Goal: Information Seeking & Learning: Learn about a topic

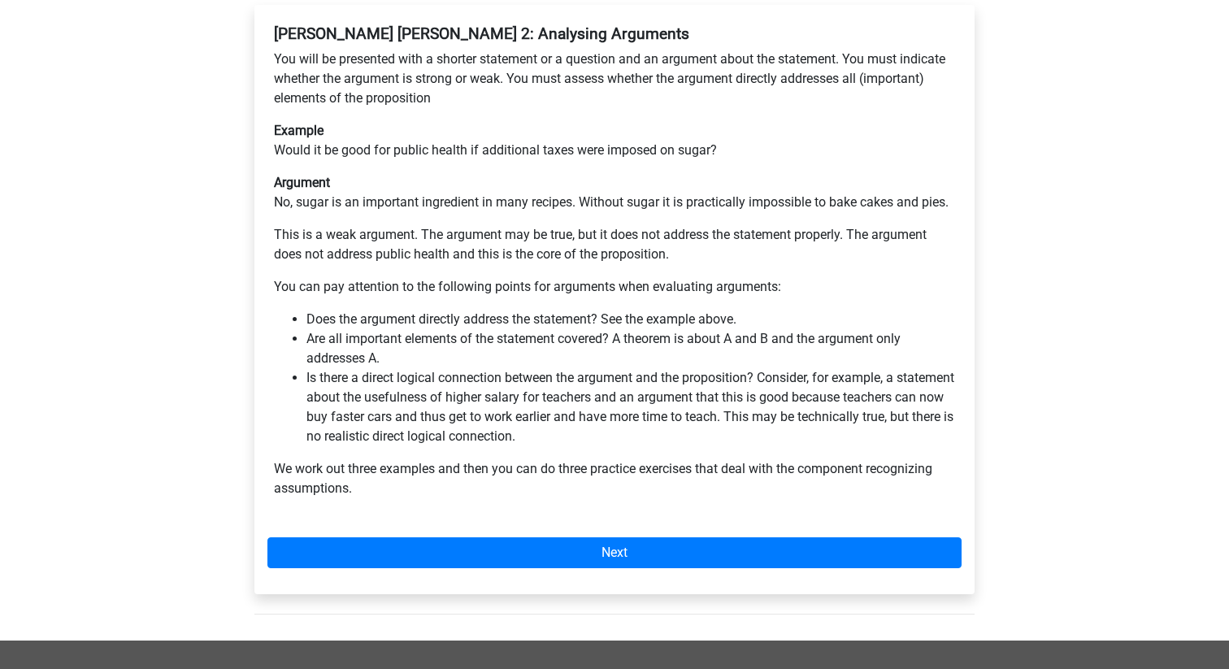
scroll to position [319, 0]
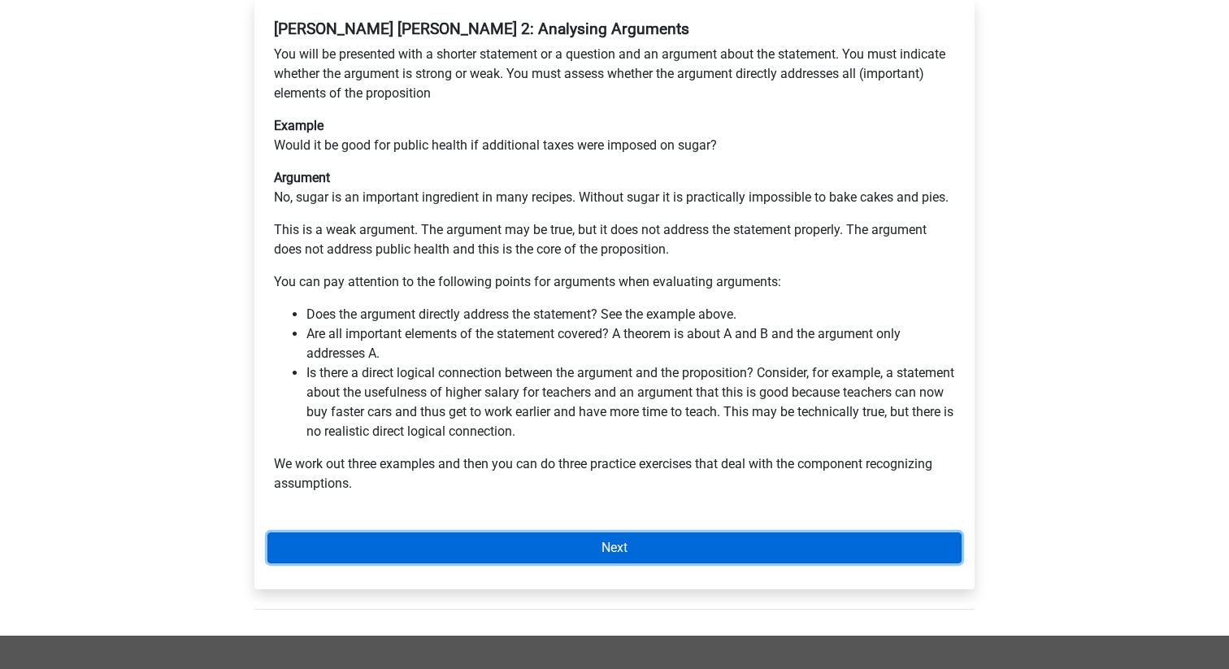
click at [439, 532] on link "Next" at bounding box center [614, 547] width 694 height 31
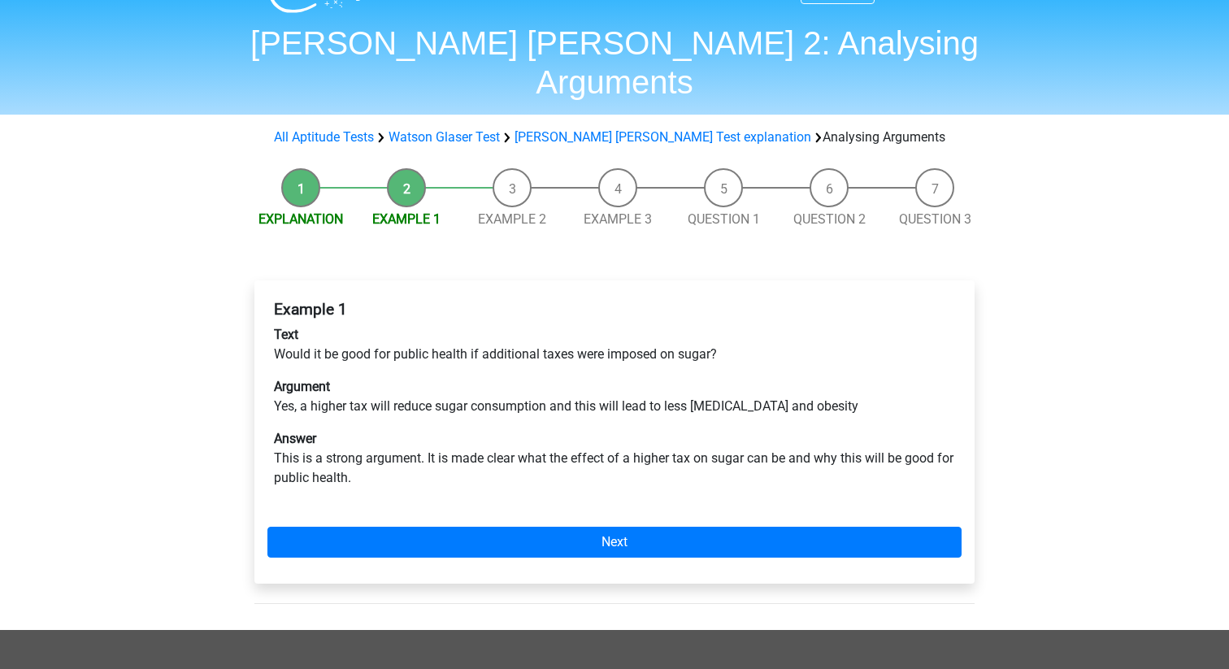
scroll to position [44, 0]
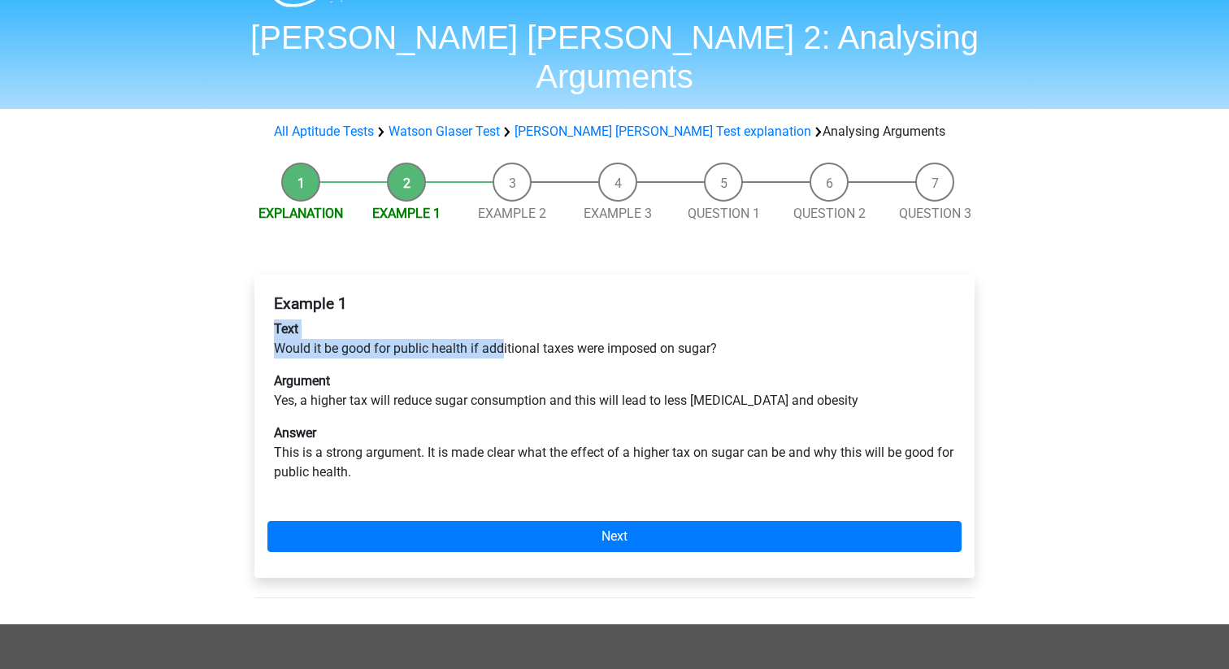
drag, startPoint x: 467, startPoint y: 293, endPoint x: 500, endPoint y: 315, distance: 39.2
click at [503, 319] on p "Text Would it be good for public health if additional taxes were imposed on sug…" at bounding box center [614, 338] width 681 height 39
click at [500, 319] on p "Text Would it be good for public health if additional taxes were imposed on sug…" at bounding box center [614, 338] width 681 height 39
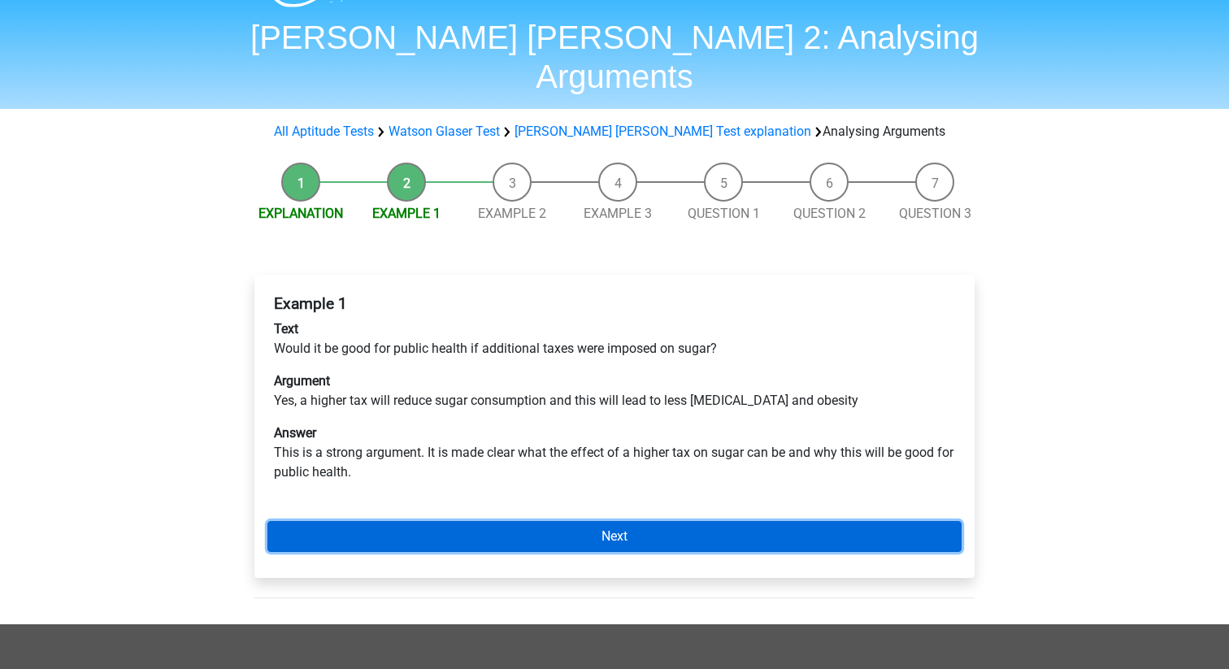
click at [522, 521] on link "Next" at bounding box center [614, 536] width 694 height 31
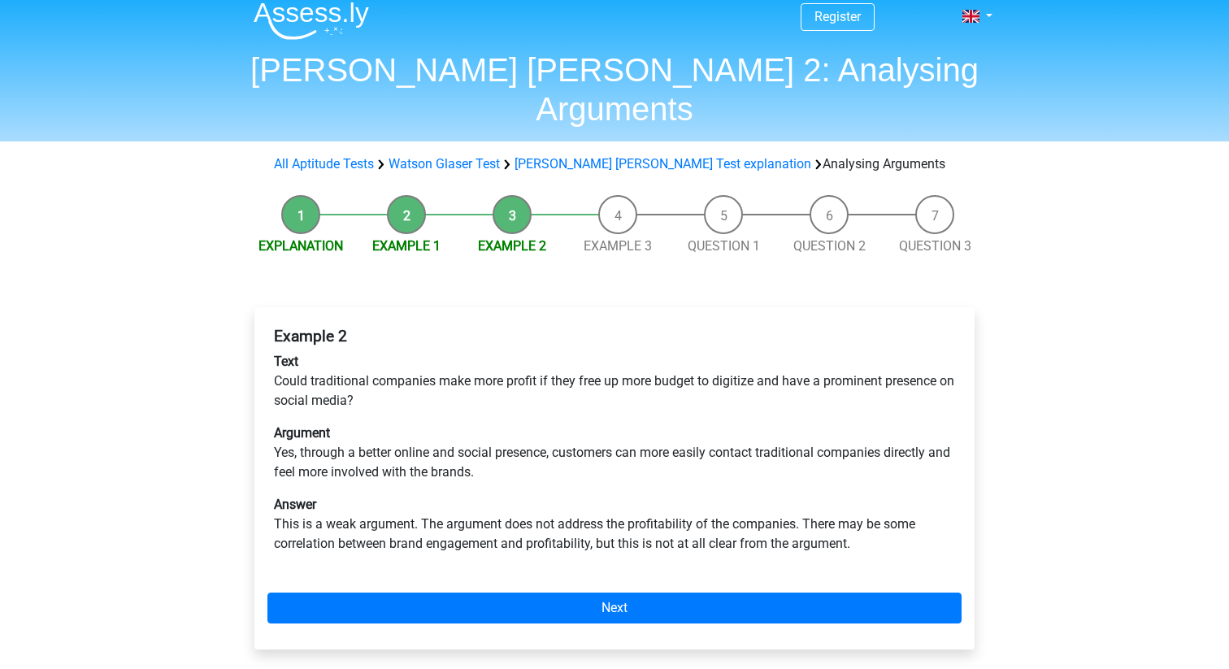
scroll to position [24, 0]
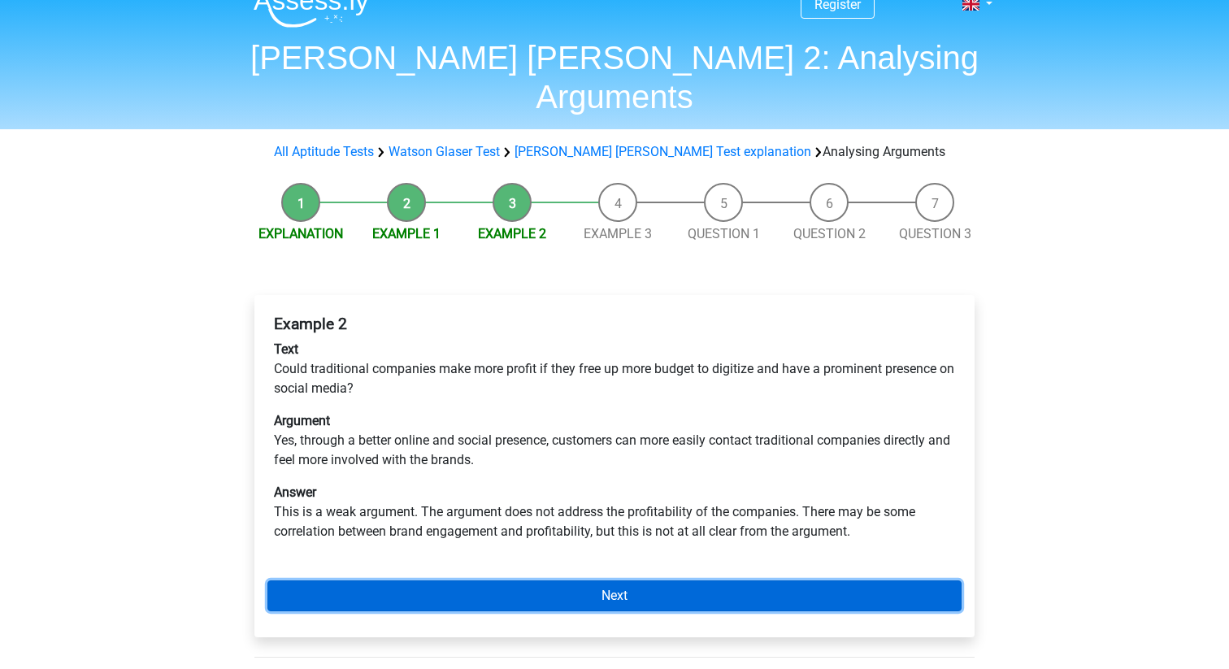
click at [529, 580] on link "Next" at bounding box center [614, 595] width 694 height 31
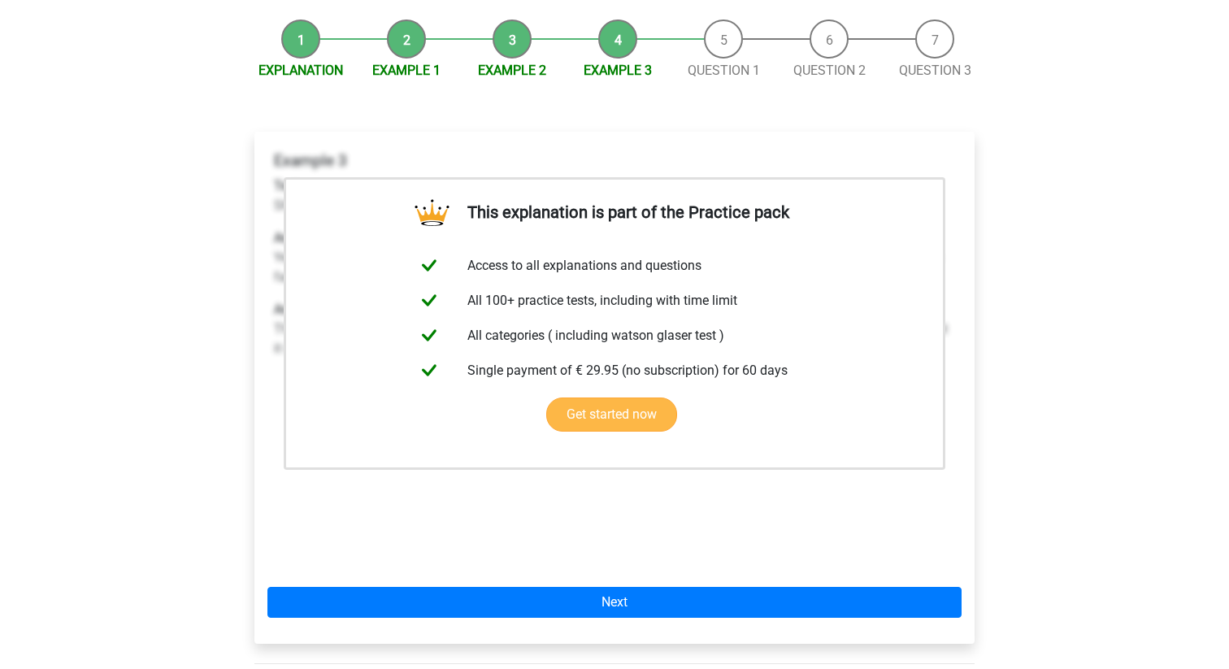
scroll to position [198, 0]
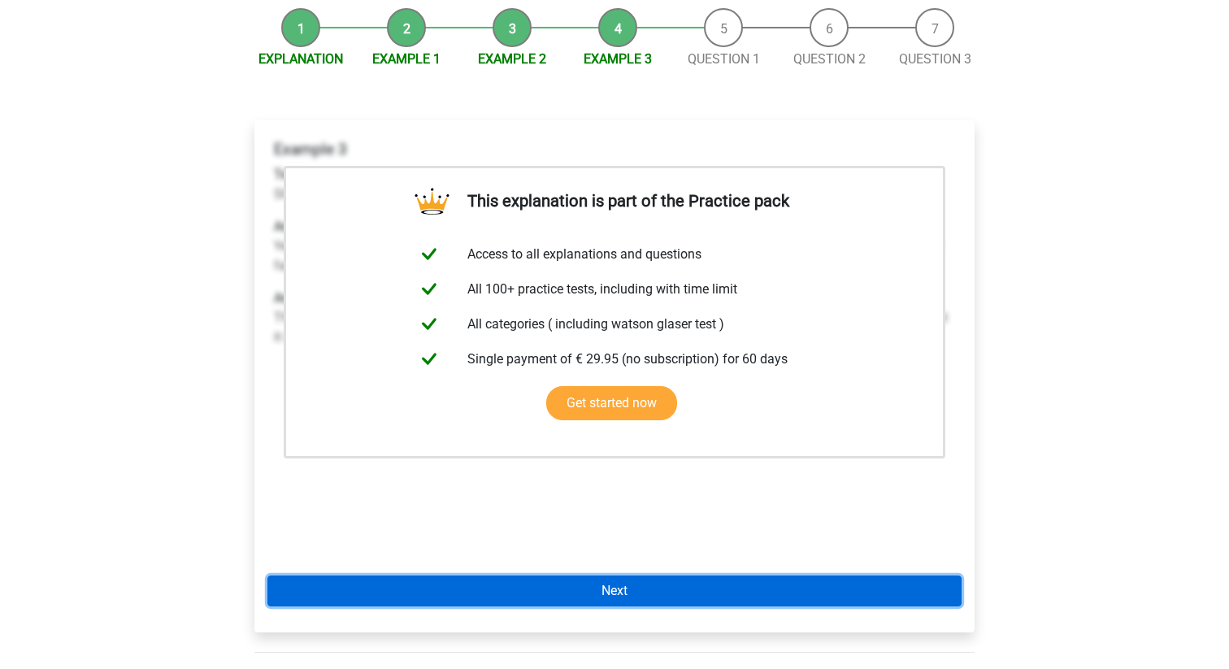
click at [541, 575] on link "Next" at bounding box center [614, 590] width 694 height 31
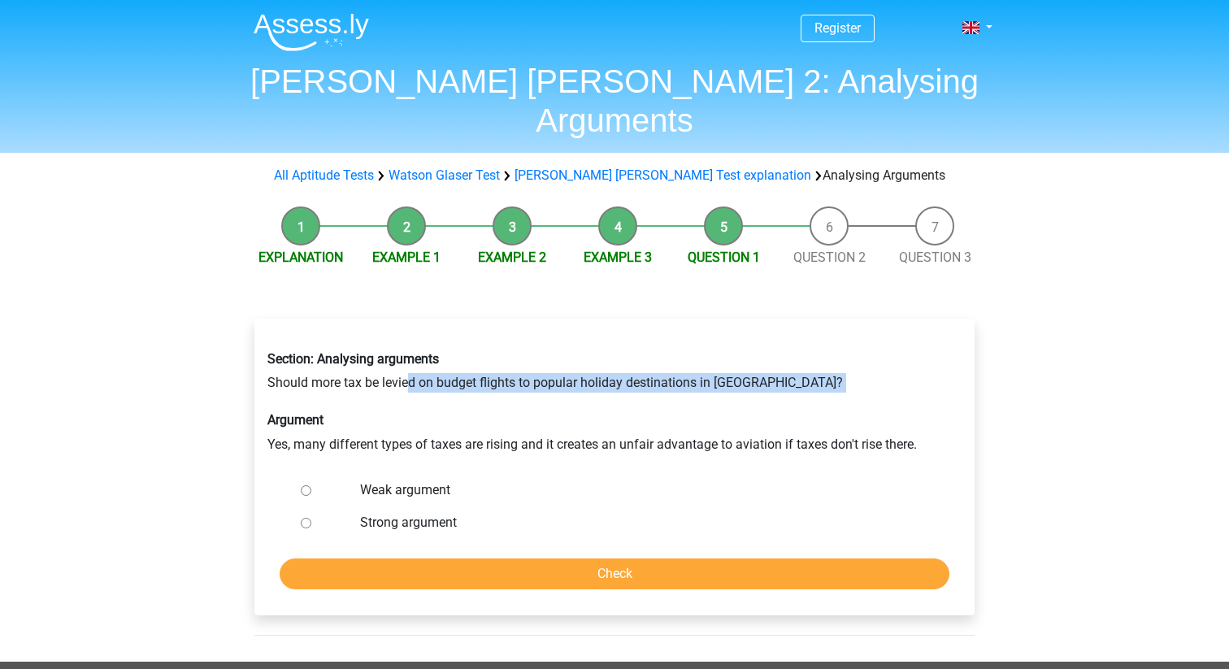
drag, startPoint x: 408, startPoint y: 341, endPoint x: 423, endPoint y: 356, distance: 21.3
click at [423, 356] on div "Section: Analysing arguments Should more tax be levied on budget flights to pop…" at bounding box center [614, 402] width 719 height 128
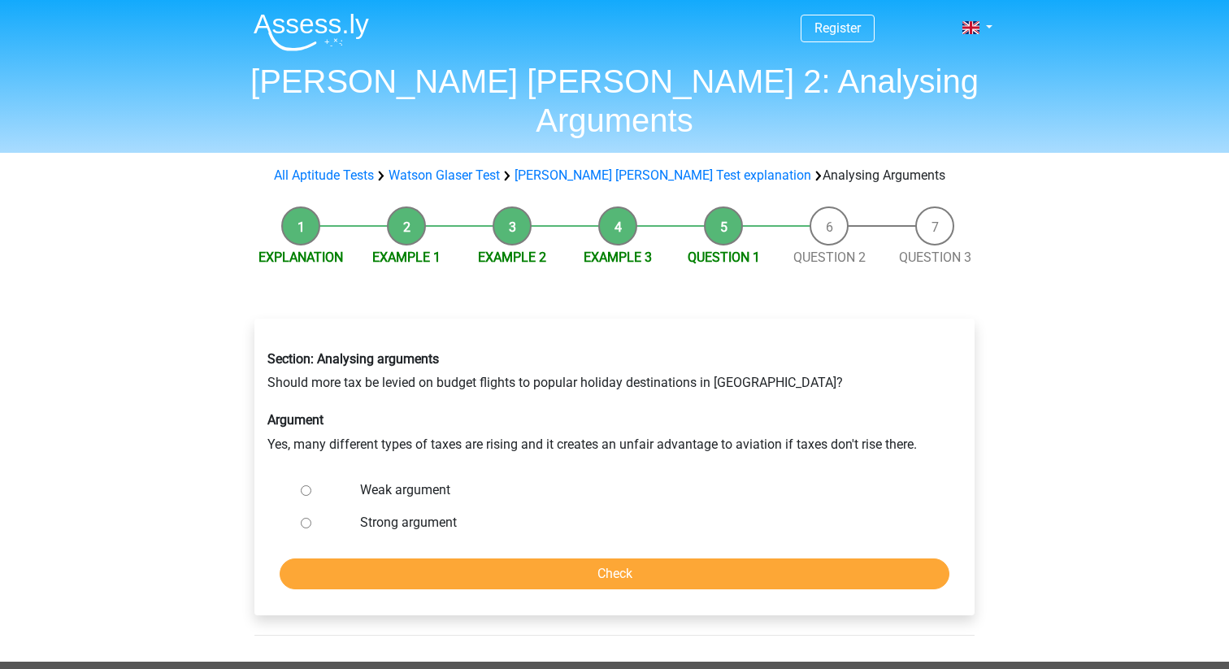
click at [307, 485] on input "Weak argument" at bounding box center [306, 490] width 11 height 11
radio input "true"
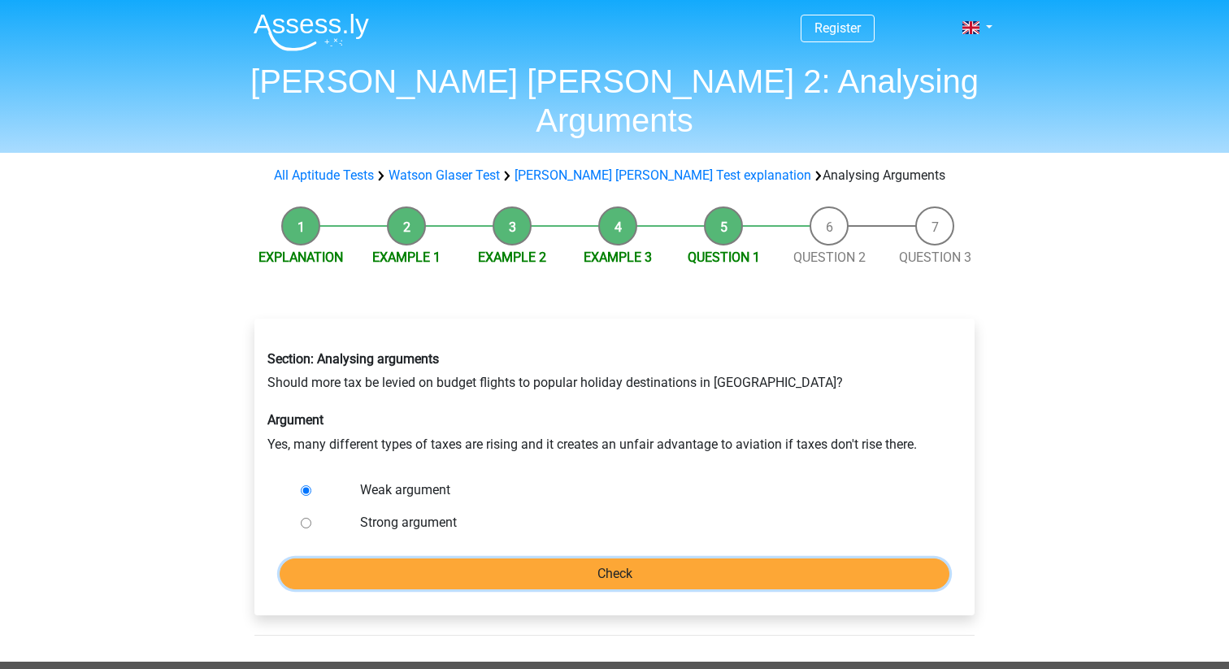
click at [422, 558] on input "Check" at bounding box center [615, 573] width 670 height 31
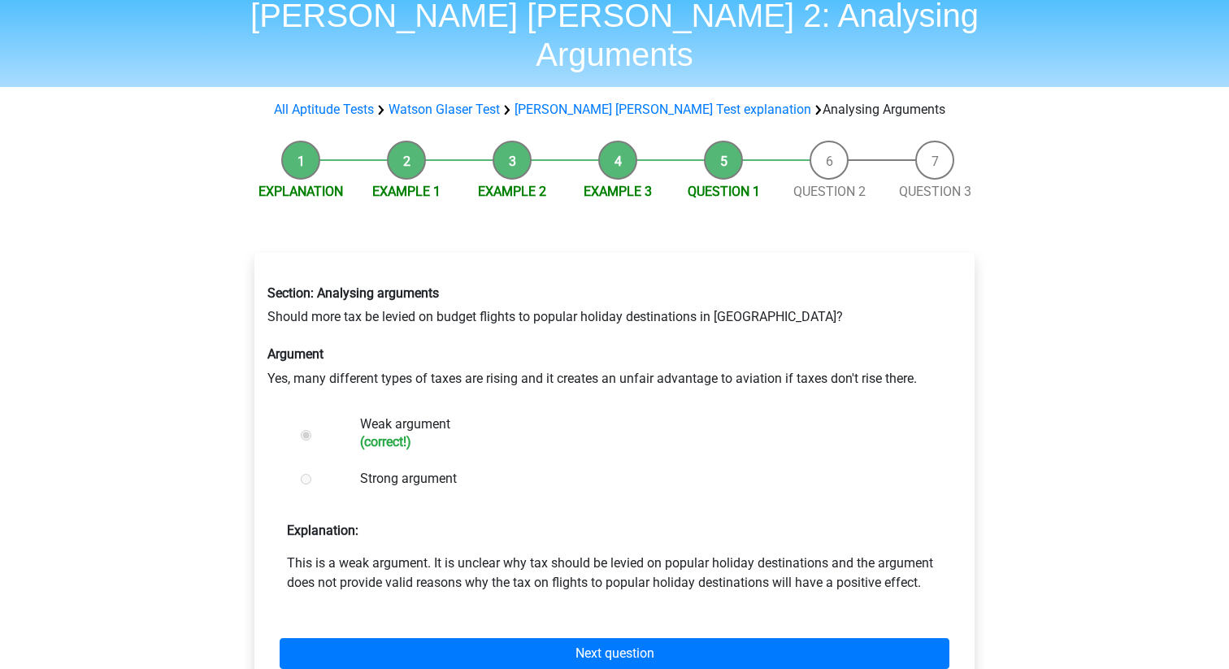
scroll to position [87, 0]
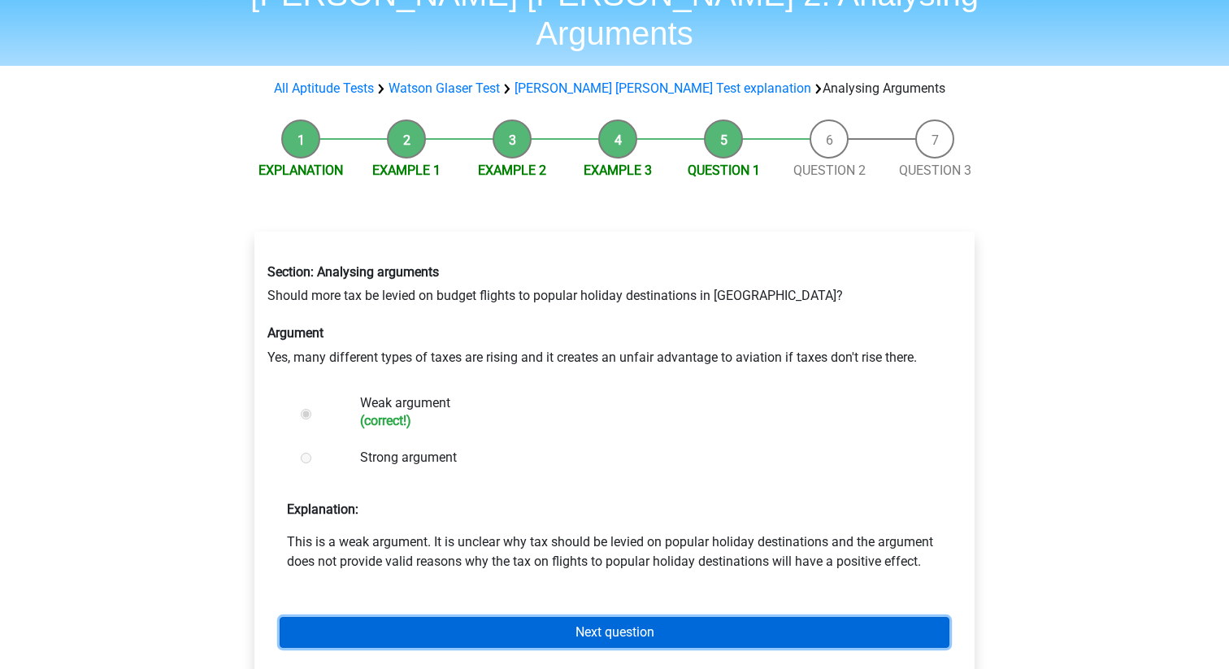
click at [420, 617] on link "Next question" at bounding box center [615, 632] width 670 height 31
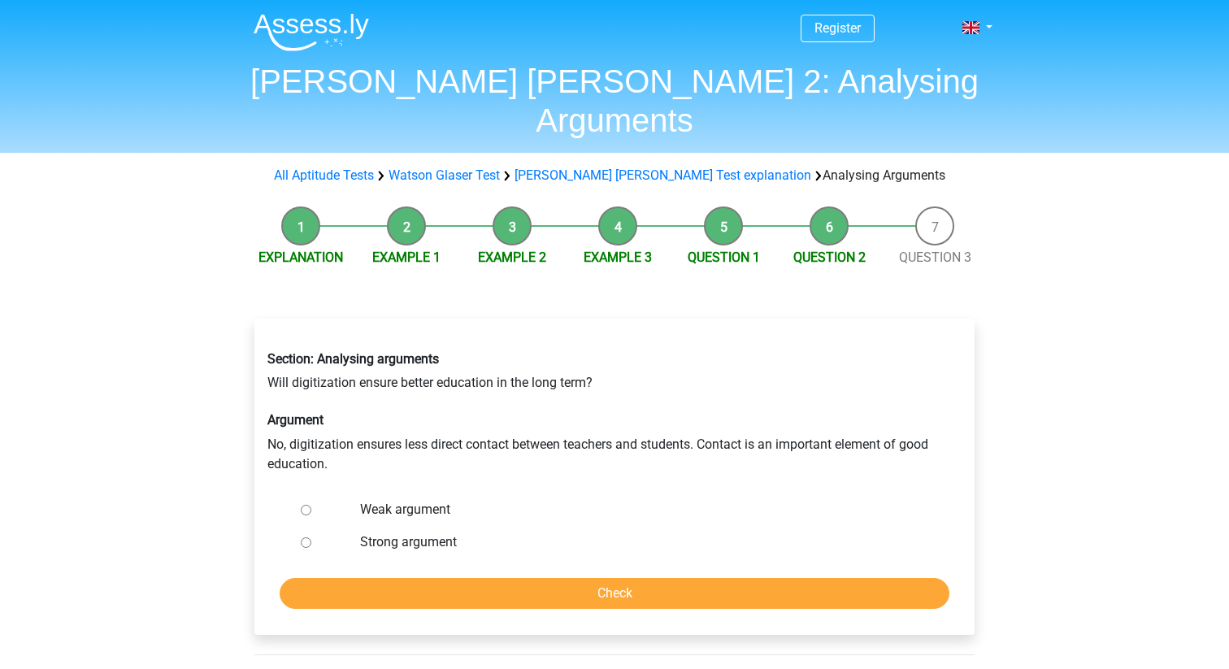
click at [305, 537] on input "Strong argument" at bounding box center [306, 542] width 11 height 11
radio input "true"
click at [345, 578] on input "Check" at bounding box center [615, 593] width 670 height 31
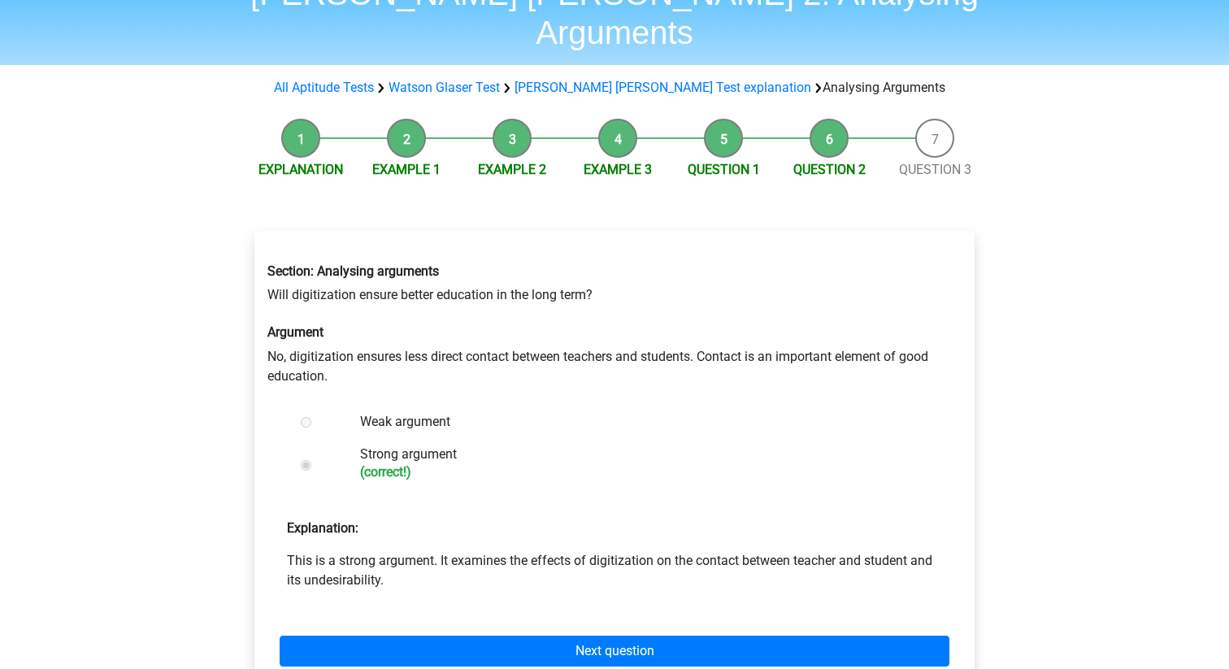
scroll to position [89, 0]
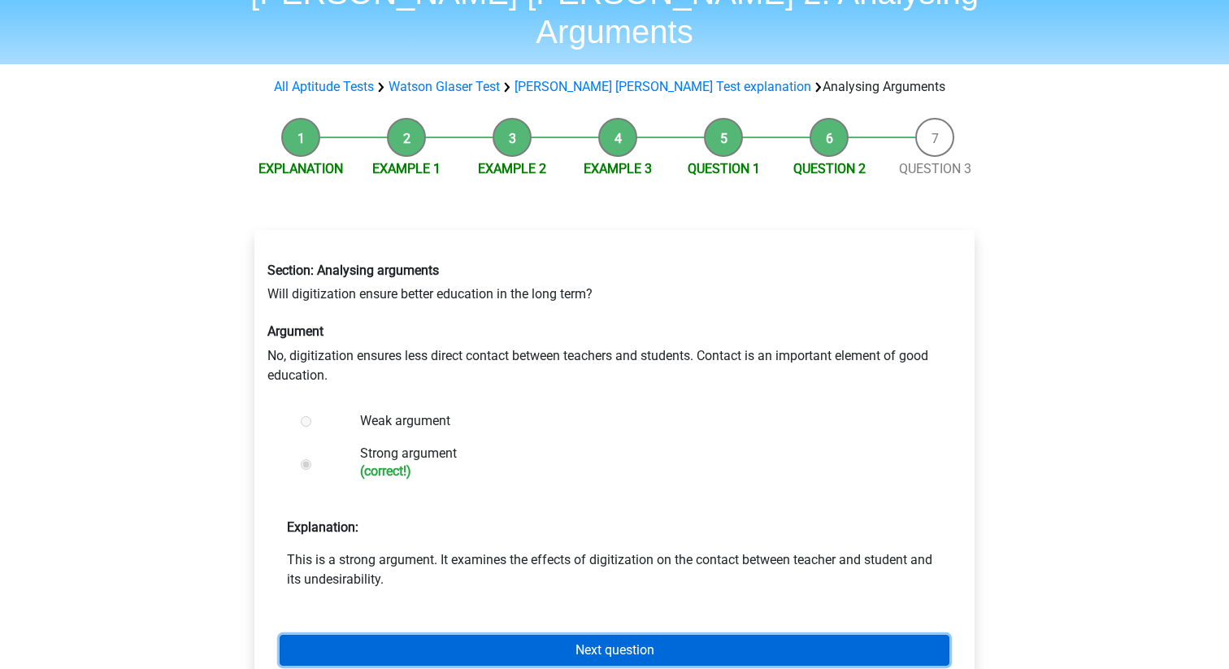
click at [400, 635] on link "Next question" at bounding box center [615, 650] width 670 height 31
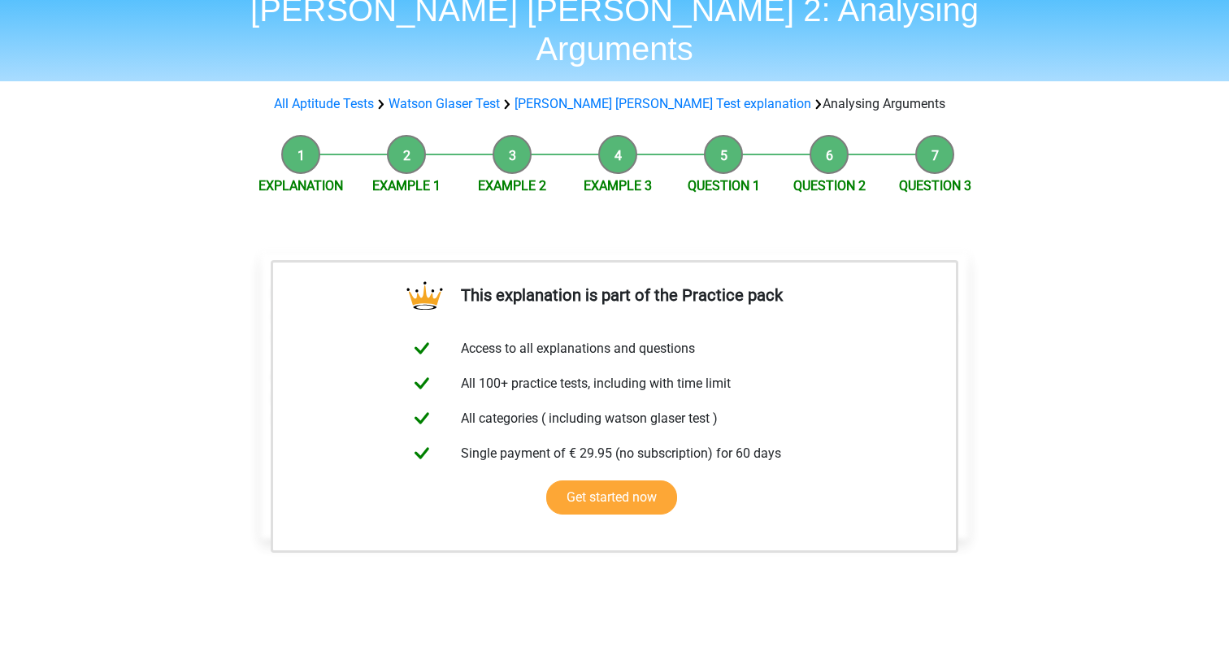
scroll to position [76, 0]
